Goal: Transaction & Acquisition: Subscribe to service/newsletter

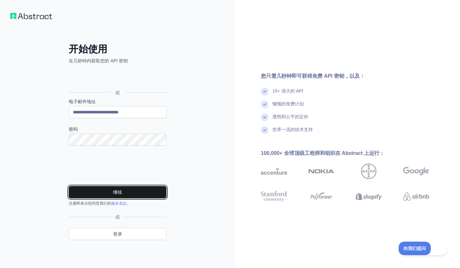
click at [88, 188] on button "继续" at bounding box center [118, 192] width 98 height 12
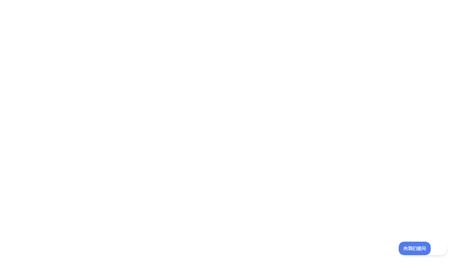
click at [276, 58] on div at bounding box center [230, 134] width 460 height 268
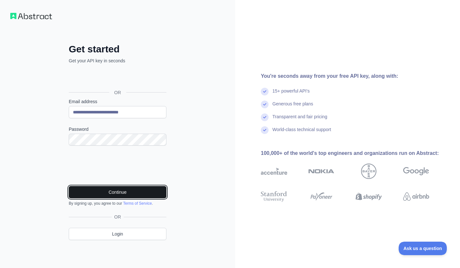
click at [84, 187] on button "Continue" at bounding box center [118, 192] width 98 height 12
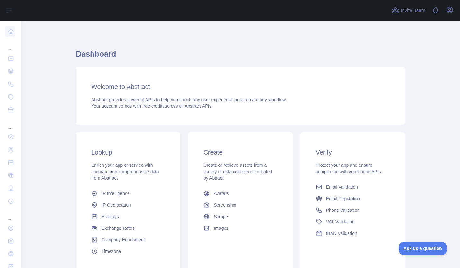
click at [231, 124] on div "Welcome to Abstract. Abstract provides powerful APIs to help you enrich any use…" at bounding box center [240, 96] width 329 height 58
click at [118, 69] on div "Welcome to Abstract. Abstract provides powerful APIs to help you enrich any use…" at bounding box center [240, 96] width 329 height 58
